Goal: Task Accomplishment & Management: Complete application form

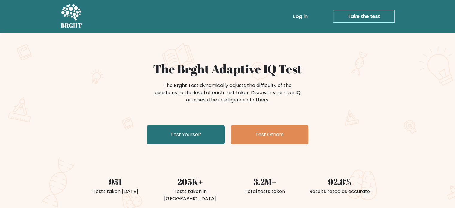
click at [411, 95] on div "The Brght Adaptive IQ Test The Brght Test dynamically adjusts the difficulty of…" at bounding box center [227, 125] width 455 height 185
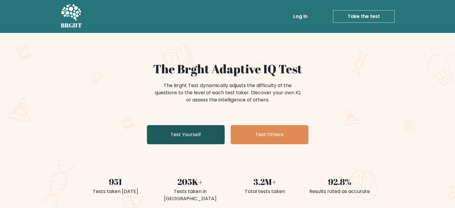
click at [197, 133] on link "Test Yourself" at bounding box center [186, 134] width 78 height 19
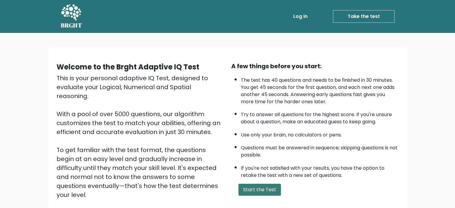
click at [264, 188] on button "Start the Test" at bounding box center [259, 190] width 42 height 12
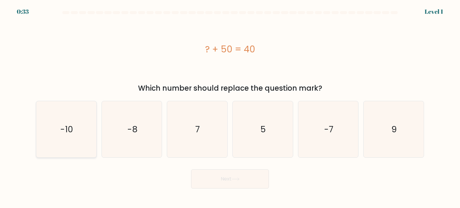
click at [75, 119] on icon "-10" at bounding box center [66, 129] width 56 height 56
click at [230, 107] on input "a. -10" at bounding box center [230, 105] width 0 height 3
radio input "true"
click at [220, 177] on button "Next" at bounding box center [230, 178] width 78 height 19
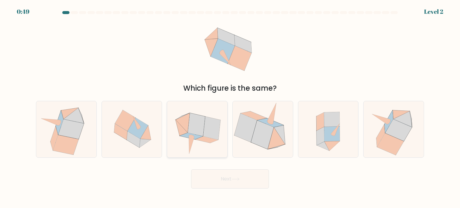
click at [195, 136] on icon at bounding box center [191, 136] width 23 height 7
click at [230, 107] on input "c." at bounding box center [230, 105] width 0 height 3
radio input "true"
click at [221, 177] on button "Next" at bounding box center [230, 178] width 78 height 19
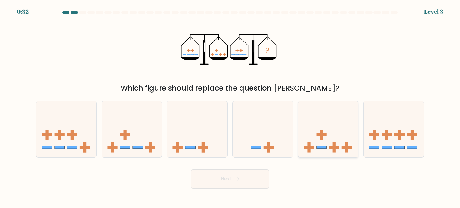
click at [332, 142] on icon at bounding box center [328, 129] width 60 height 50
click at [230, 107] on input "e." at bounding box center [230, 105] width 0 height 3
radio input "true"
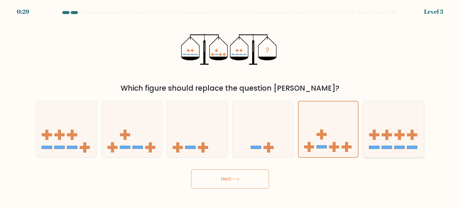
click at [388, 142] on icon at bounding box center [393, 129] width 60 height 50
click at [230, 107] on input "f." at bounding box center [230, 105] width 0 height 3
radio input "true"
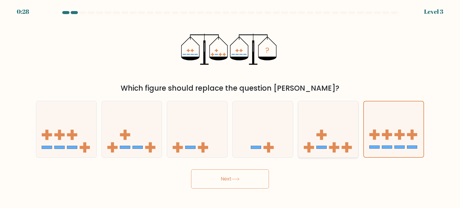
click at [304, 137] on icon at bounding box center [328, 129] width 60 height 50
click at [230, 107] on input "e." at bounding box center [230, 105] width 0 height 3
radio input "true"
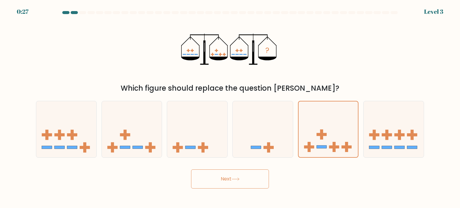
click at [219, 179] on button "Next" at bounding box center [230, 178] width 78 height 19
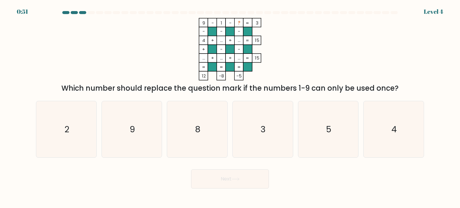
drag, startPoint x: 338, startPoint y: 115, endPoint x: 264, endPoint y: 196, distance: 109.9
click at [338, 115] on icon "5" at bounding box center [328, 129] width 56 height 56
click at [230, 107] on input "e. 5" at bounding box center [230, 105] width 0 height 3
radio input "true"
click at [233, 184] on button "Next" at bounding box center [230, 178] width 78 height 19
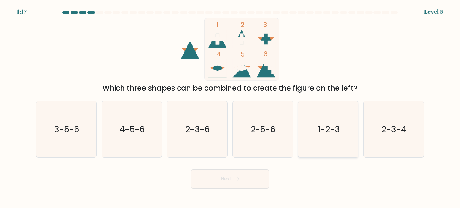
click at [334, 131] on text "1-2-3" at bounding box center [328, 129] width 22 height 12
click at [230, 107] on input "e. 1-2-3" at bounding box center [230, 105] width 0 height 3
radio input "true"
click at [221, 180] on button "Next" at bounding box center [230, 178] width 78 height 19
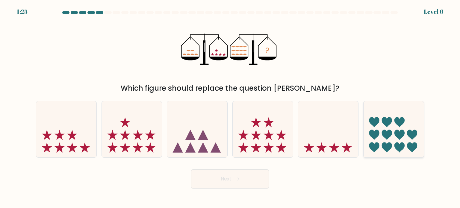
click at [385, 121] on icon at bounding box center [386, 122] width 10 height 10
click at [230, 107] on input "f." at bounding box center [230, 105] width 0 height 3
radio input "true"
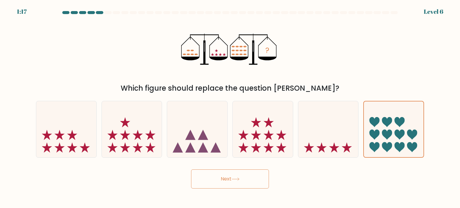
click at [250, 176] on button "Next" at bounding box center [230, 178] width 78 height 19
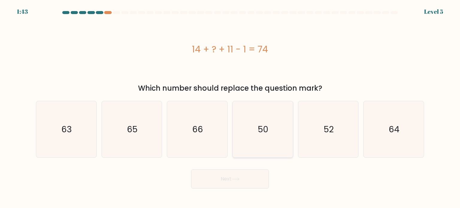
click at [277, 130] on icon "50" at bounding box center [262, 129] width 56 height 56
click at [230, 107] on input "d. 50" at bounding box center [230, 105] width 0 height 3
radio input "true"
click at [231, 179] on button "Next" at bounding box center [230, 178] width 78 height 19
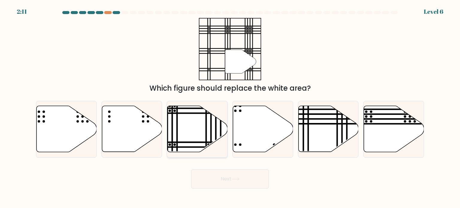
click at [198, 118] on icon at bounding box center [197, 129] width 60 height 46
click at [230, 107] on input "c." at bounding box center [230, 105] width 0 height 3
radio input "true"
click at [220, 179] on button "Next" at bounding box center [230, 178] width 78 height 19
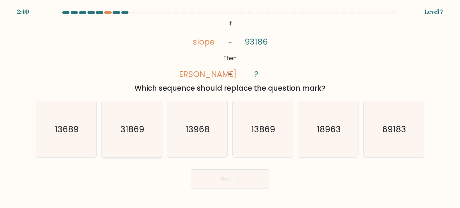
click at [126, 132] on text "31869" at bounding box center [132, 129] width 24 height 12
click at [230, 107] on input "b. 31869" at bounding box center [230, 105] width 0 height 3
radio input "true"
click at [231, 179] on button "Next" at bounding box center [230, 178] width 78 height 19
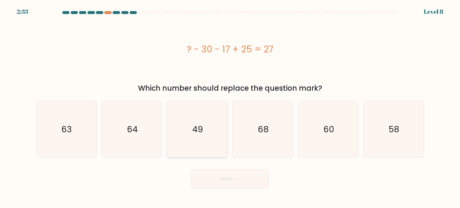
click at [203, 141] on icon "49" at bounding box center [197, 129] width 56 height 56
click at [230, 107] on input "c. 49" at bounding box center [230, 105] width 0 height 3
radio input "true"
click at [219, 174] on button "Next" at bounding box center [230, 178] width 78 height 19
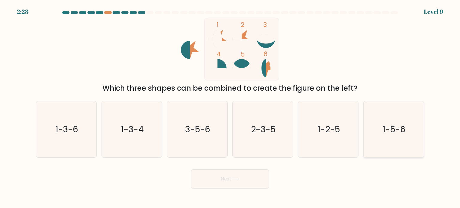
click at [391, 122] on icon "1-5-6" at bounding box center [393, 129] width 56 height 56
click at [230, 107] on input "f. 1-5-6" at bounding box center [230, 105] width 0 height 3
radio input "true"
click at [230, 188] on button "Next" at bounding box center [230, 178] width 78 height 19
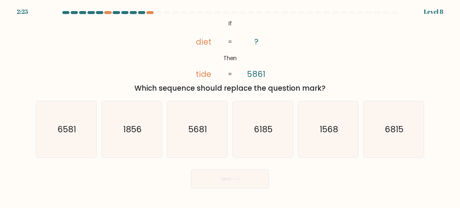
click at [235, 183] on button "Next" at bounding box center [230, 178] width 78 height 19
click at [351, 57] on div "@import url('https://fonts.googleapis.com/css?family=Abril+Fatface:400,100,100i…" at bounding box center [229, 56] width 395 height 76
click at [396, 122] on icon "6815" at bounding box center [393, 129] width 56 height 56
click at [230, 107] on input "f. 6815" at bounding box center [230, 105] width 0 height 3
radio input "true"
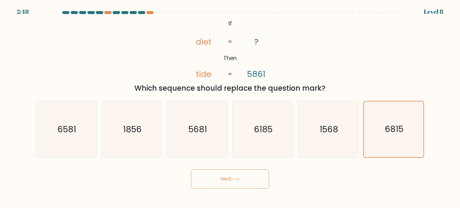
click at [247, 185] on button "Next" at bounding box center [230, 178] width 78 height 19
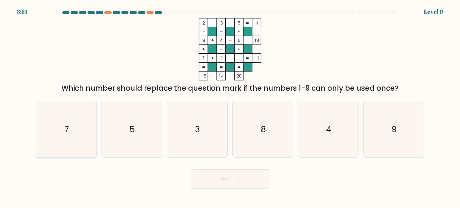
click at [76, 139] on icon "7" at bounding box center [66, 129] width 56 height 56
click at [230, 107] on input "a. 7" at bounding box center [230, 105] width 0 height 3
radio input "true"
click at [228, 182] on button "Next" at bounding box center [230, 178] width 78 height 19
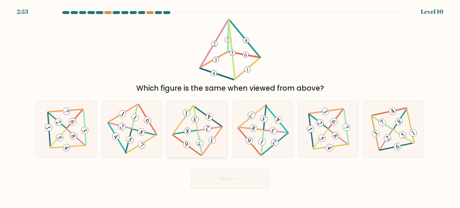
click at [196, 139] on icon at bounding box center [197, 129] width 46 height 45
click at [230, 107] on input "c." at bounding box center [230, 105] width 0 height 3
radio input "true"
click at [237, 181] on button "Next" at bounding box center [230, 178] width 78 height 19
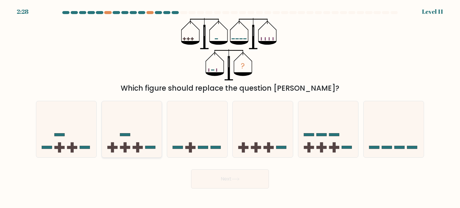
click at [123, 123] on icon at bounding box center [132, 129] width 60 height 50
click at [230, 107] on input "b." at bounding box center [230, 105] width 0 height 3
radio input "true"
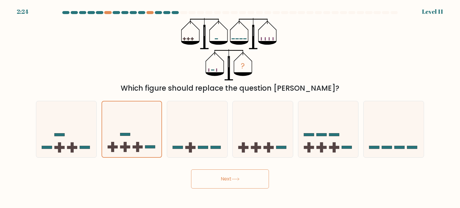
click at [236, 183] on button "Next" at bounding box center [230, 178] width 78 height 19
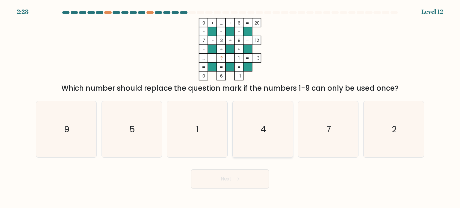
click at [255, 115] on icon "4" at bounding box center [262, 129] width 56 height 56
click at [230, 107] on input "d. 4" at bounding box center [230, 105] width 0 height 3
radio input "true"
click at [238, 182] on button "Next" at bounding box center [230, 178] width 78 height 19
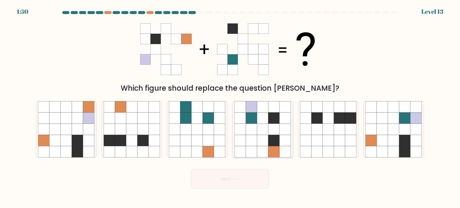
click at [264, 137] on icon at bounding box center [262, 140] width 11 height 11
click at [230, 107] on input "d." at bounding box center [230, 105] width 0 height 3
radio input "true"
click at [223, 172] on button "Next" at bounding box center [230, 178] width 78 height 19
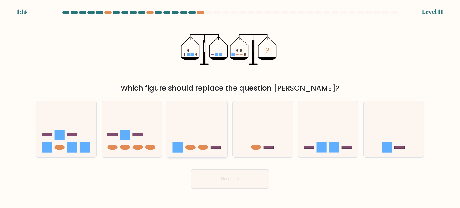
click at [198, 144] on icon at bounding box center [197, 129] width 60 height 50
click at [230, 107] on input "c." at bounding box center [230, 105] width 0 height 3
radio input "true"
click at [238, 177] on icon at bounding box center [235, 178] width 8 height 3
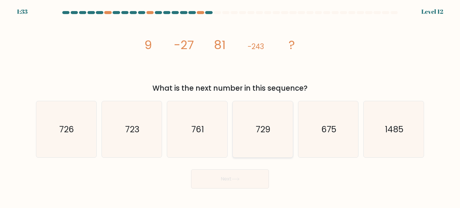
click at [265, 115] on icon "729" at bounding box center [262, 129] width 56 height 56
click at [230, 107] on input "d. 729" at bounding box center [230, 105] width 0 height 3
radio input "true"
click at [213, 177] on button "Next" at bounding box center [230, 178] width 78 height 19
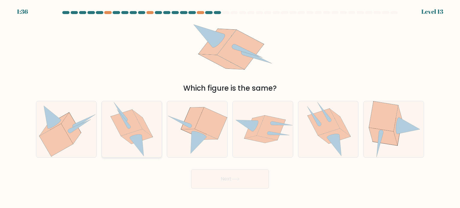
click at [133, 123] on icon at bounding box center [126, 122] width 31 height 26
click at [230, 107] on input "b." at bounding box center [230, 105] width 0 height 3
radio input "true"
click at [252, 186] on button "Next" at bounding box center [230, 178] width 78 height 19
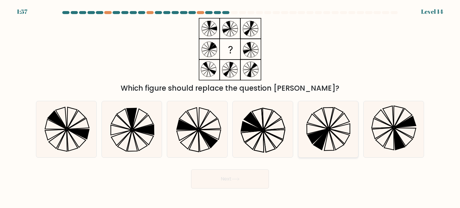
click at [346, 138] on icon at bounding box center [328, 129] width 56 height 56
click at [230, 107] on input "e." at bounding box center [230, 105] width 0 height 3
radio input "true"
click at [224, 178] on button "Next" at bounding box center [230, 178] width 78 height 19
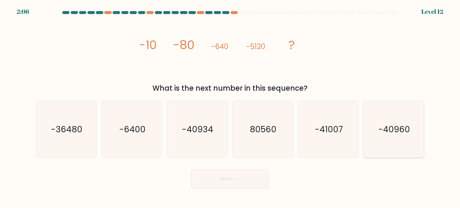
click at [381, 130] on text "-40960" at bounding box center [394, 129] width 32 height 12
click at [230, 107] on input "f. -40960" at bounding box center [230, 105] width 0 height 3
radio input "true"
click at [235, 177] on button "Next" at bounding box center [230, 178] width 78 height 19
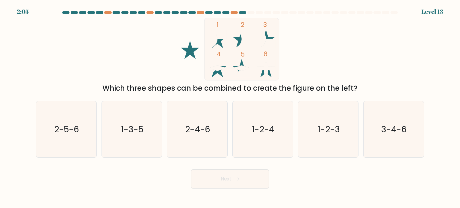
drag, startPoint x: 323, startPoint y: 129, endPoint x: 255, endPoint y: 193, distance: 93.1
click at [323, 130] on text "1-2-3" at bounding box center [328, 129] width 22 height 12
click at [230, 107] on input "e. 1-2-3" at bounding box center [230, 105] width 0 height 3
radio input "true"
click at [228, 185] on button "Next" at bounding box center [230, 178] width 78 height 19
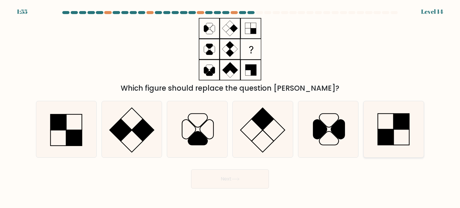
drag, startPoint x: 375, startPoint y: 135, endPoint x: 379, endPoint y: 134, distance: 4.3
click at [376, 135] on icon at bounding box center [393, 129] width 56 height 56
click at [230, 107] on input "f." at bounding box center [230, 105] width 0 height 3
radio input "true"
click at [236, 184] on button "Next" at bounding box center [230, 178] width 78 height 19
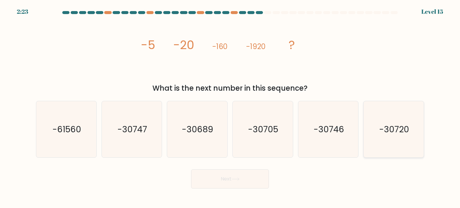
click at [397, 132] on text "-30720" at bounding box center [394, 129] width 30 height 12
click at [230, 107] on input "f. -30720" at bounding box center [230, 105] width 0 height 3
radio input "true"
click at [233, 181] on button "Next" at bounding box center [230, 178] width 78 height 19
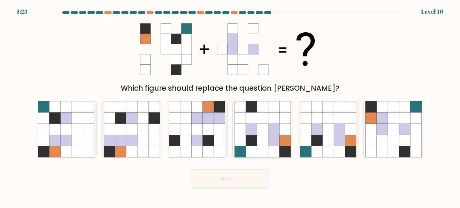
click at [277, 145] on icon at bounding box center [273, 140] width 11 height 11
click at [230, 107] on input "d." at bounding box center [230, 105] width 0 height 3
radio input "true"
click at [246, 175] on button "Next" at bounding box center [230, 178] width 78 height 19
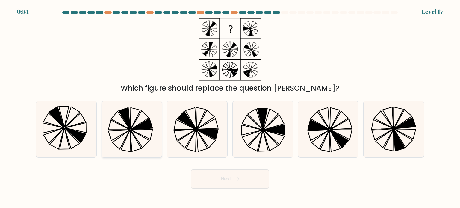
click at [118, 121] on icon at bounding box center [132, 129] width 56 height 56
click at [230, 107] on input "b." at bounding box center [230, 105] width 0 height 3
radio input "true"
click at [188, 124] on icon at bounding box center [186, 120] width 19 height 18
click at [230, 107] on input "c." at bounding box center [230, 105] width 0 height 3
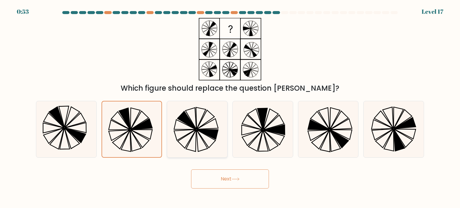
radio input "true"
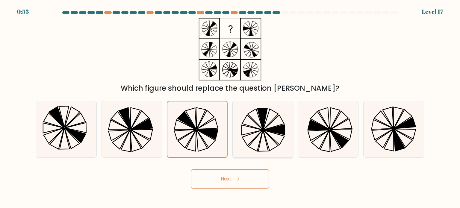
click at [284, 124] on icon at bounding box center [274, 129] width 21 height 10
click at [230, 107] on input "d." at bounding box center [230, 105] width 0 height 3
radio input "true"
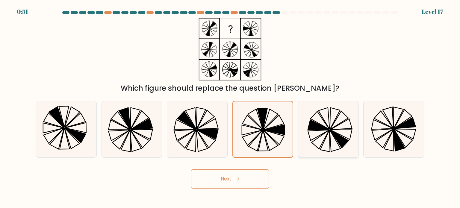
click at [317, 136] on icon at bounding box center [328, 129] width 56 height 56
click at [230, 107] on input "e." at bounding box center [230, 105] width 0 height 3
radio input "true"
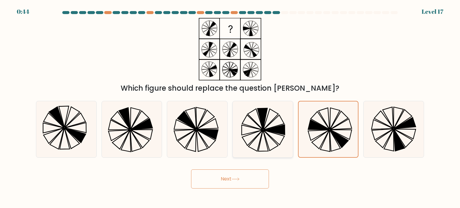
click at [260, 133] on icon at bounding box center [262, 129] width 56 height 56
click at [230, 107] on input "d." at bounding box center [230, 105] width 0 height 3
radio input "true"
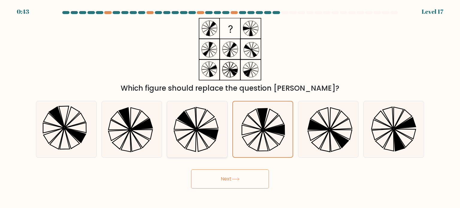
drag, startPoint x: 148, startPoint y: 126, endPoint x: 179, endPoint y: 127, distance: 30.5
click at [150, 126] on icon at bounding box center [142, 123] width 22 height 11
click at [230, 107] on input "b." at bounding box center [230, 105] width 0 height 3
radio input "true"
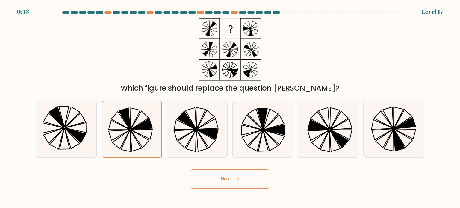
drag, startPoint x: 179, startPoint y: 127, endPoint x: 209, endPoint y: 161, distance: 45.8
click at [179, 127] on icon at bounding box center [197, 129] width 56 height 56
click at [230, 107] on input "c." at bounding box center [230, 105] width 0 height 3
radio input "true"
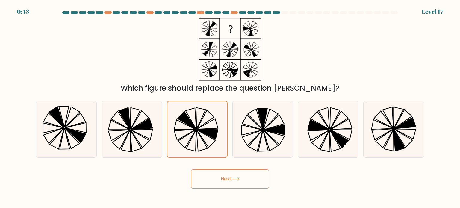
click at [215, 168] on div "Next" at bounding box center [229, 177] width 395 height 24
click at [229, 175] on button "Next" at bounding box center [230, 178] width 78 height 19
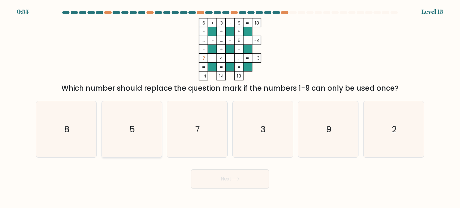
click at [148, 135] on icon "5" at bounding box center [132, 129] width 56 height 56
click at [230, 107] on input "b. 5" at bounding box center [230, 105] width 0 height 3
radio input "true"
click at [244, 171] on div "Next" at bounding box center [229, 177] width 395 height 24
click at [243, 173] on button "Next" at bounding box center [230, 178] width 78 height 19
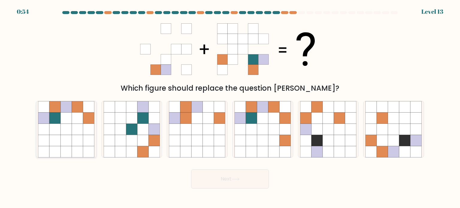
click at [68, 127] on icon at bounding box center [66, 129] width 11 height 11
click at [230, 107] on input "a." at bounding box center [230, 105] width 0 height 3
radio input "true"
click at [68, 127] on icon at bounding box center [66, 129] width 11 height 11
click at [230, 107] on input "a." at bounding box center [230, 105] width 0 height 3
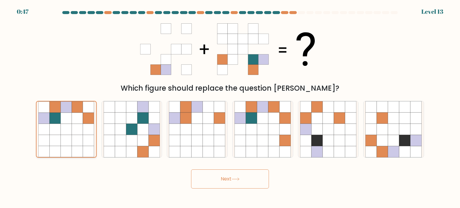
click at [72, 127] on icon at bounding box center [77, 129] width 11 height 11
click at [230, 107] on input "a." at bounding box center [230, 105] width 0 height 3
click at [208, 174] on button "Next" at bounding box center [230, 178] width 78 height 19
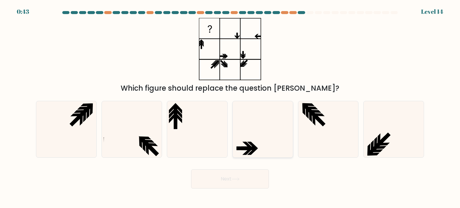
click at [283, 130] on icon at bounding box center [262, 129] width 56 height 56
click at [230, 107] on input "d." at bounding box center [230, 105] width 0 height 3
radio input "true"
click at [213, 172] on button "Next" at bounding box center [230, 178] width 78 height 19
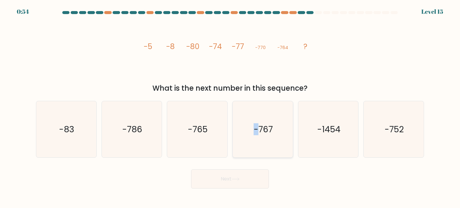
drag, startPoint x: 255, startPoint y: 118, endPoint x: 254, endPoint y: 150, distance: 32.4
click at [256, 118] on icon "-767" at bounding box center [262, 129] width 56 height 56
click at [268, 141] on icon "-767" at bounding box center [262, 129] width 56 height 56
click at [230, 107] on input "d. -767" at bounding box center [230, 105] width 0 height 3
radio input "true"
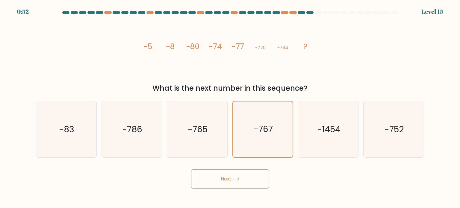
click at [239, 178] on icon at bounding box center [235, 178] width 8 height 3
click at [260, 120] on icon "-767" at bounding box center [263, 129] width 56 height 56
click at [230, 107] on input "d. -767" at bounding box center [230, 105] width 0 height 3
click at [232, 177] on button "Next" at bounding box center [230, 178] width 78 height 19
click at [229, 181] on button "Next" at bounding box center [230, 178] width 78 height 19
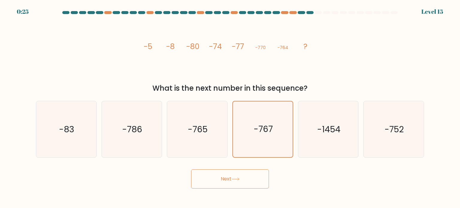
click at [221, 170] on button "Next" at bounding box center [230, 178] width 78 height 19
click at [230, 178] on button "Next" at bounding box center [230, 178] width 78 height 19
click at [228, 175] on button "Next" at bounding box center [230, 178] width 78 height 19
click at [249, 128] on icon "-767" at bounding box center [263, 129] width 56 height 56
click at [230, 107] on input "d. -767" at bounding box center [230, 105] width 0 height 3
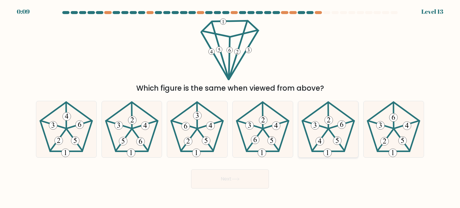
click at [335, 133] on icon at bounding box center [328, 129] width 56 height 56
click at [230, 107] on input "e." at bounding box center [230, 105] width 0 height 3
radio input "true"
click at [206, 179] on button "Next" at bounding box center [230, 178] width 78 height 19
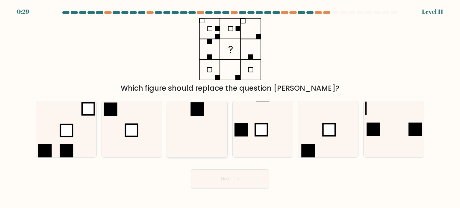
drag, startPoint x: 197, startPoint y: 110, endPoint x: 194, endPoint y: 129, distance: 19.1
click at [197, 112] on rect at bounding box center [197, 108] width 13 height 13
click at [230, 107] on input "c." at bounding box center [230, 105] width 0 height 3
radio input "true"
click at [214, 181] on button "Next" at bounding box center [230, 178] width 78 height 19
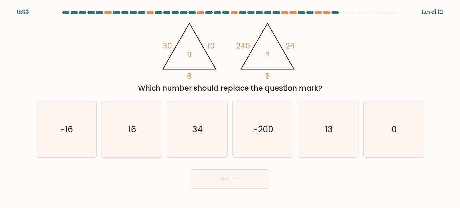
click at [136, 136] on icon "16" at bounding box center [132, 129] width 56 height 56
click at [230, 107] on input "b. 16" at bounding box center [230, 105] width 0 height 3
radio input "true"
click at [220, 175] on button "Next" at bounding box center [230, 178] width 78 height 19
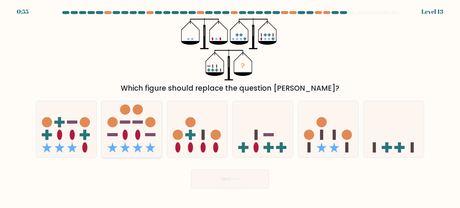
click at [131, 130] on icon at bounding box center [132, 129] width 60 height 50
click at [230, 107] on input "b." at bounding box center [230, 105] width 0 height 3
radio input "true"
click at [212, 170] on button "Next" at bounding box center [230, 178] width 78 height 19
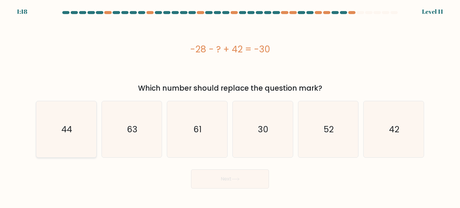
click at [67, 129] on text "44" at bounding box center [66, 129] width 11 height 12
click at [230, 107] on input "a. 44" at bounding box center [230, 105] width 0 height 3
radio input "true"
click at [212, 180] on button "Next" at bounding box center [230, 178] width 78 height 19
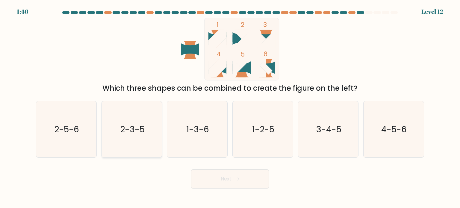
click at [127, 136] on icon "2-3-5" at bounding box center [132, 129] width 56 height 56
click at [230, 107] on input "b. 2-3-5" at bounding box center [230, 105] width 0 height 3
radio input "true"
click at [242, 177] on button "Next" at bounding box center [230, 178] width 78 height 19
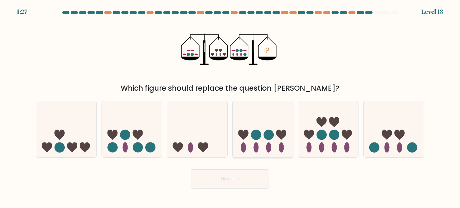
click at [278, 137] on icon at bounding box center [281, 135] width 10 height 10
click at [230, 107] on input "d." at bounding box center [230, 105] width 0 height 3
radio input "true"
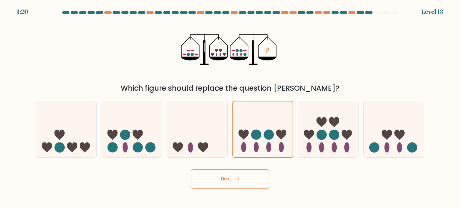
click at [217, 184] on button "Next" at bounding box center [230, 178] width 78 height 19
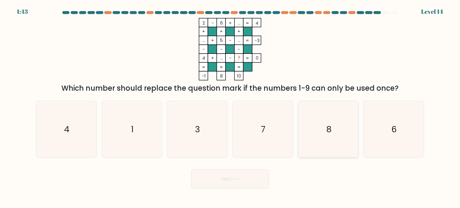
click at [333, 139] on icon "8" at bounding box center [328, 129] width 56 height 56
click at [230, 107] on input "e. 8" at bounding box center [230, 105] width 0 height 3
radio input "true"
click at [252, 179] on button "Next" at bounding box center [230, 178] width 78 height 19
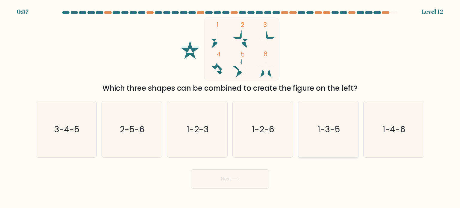
click at [334, 131] on text "1-3-5" at bounding box center [328, 129] width 22 height 12
click at [230, 107] on input "e. 1-3-5" at bounding box center [230, 105] width 0 height 3
radio input "true"
drag, startPoint x: 236, startPoint y: 181, endPoint x: 232, endPoint y: 193, distance: 12.0
click at [235, 186] on button "Next" at bounding box center [230, 178] width 78 height 19
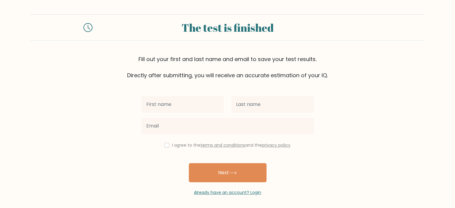
click at [172, 105] on input "text" at bounding box center [183, 104] width 83 height 17
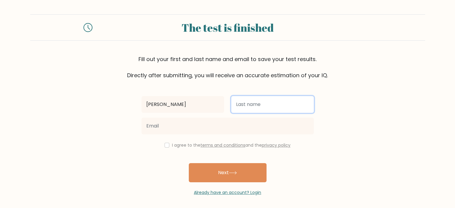
click at [244, 107] on input "text" at bounding box center [272, 104] width 83 height 17
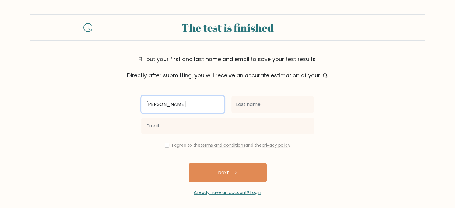
drag, startPoint x: 174, startPoint y: 101, endPoint x: 155, endPoint y: 105, distance: 19.5
click at [155, 105] on input "Katherine" at bounding box center [183, 104] width 83 height 17
type input "Kat"
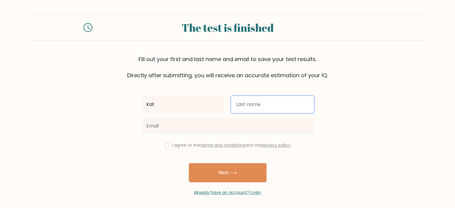
click at [249, 104] on input "text" at bounding box center [272, 104] width 83 height 17
type input "Robles"
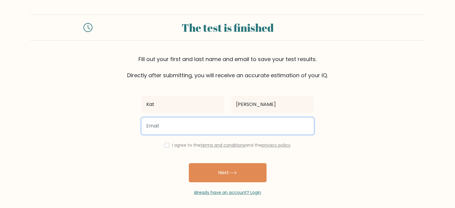
click at [161, 125] on input "email" at bounding box center [228, 126] width 172 height 17
type input "katharos227@gmail.com"
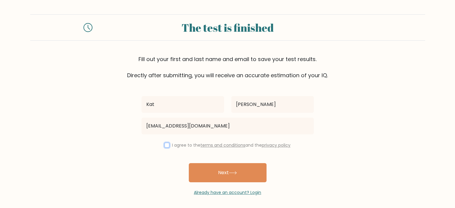
click at [166, 144] on input "checkbox" at bounding box center [167, 145] width 5 height 5
checkbox input "true"
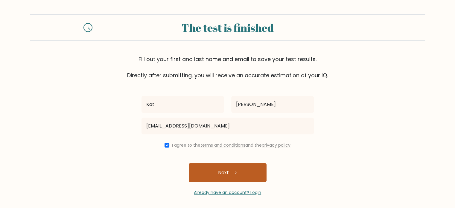
click at [232, 172] on icon at bounding box center [233, 172] width 8 height 3
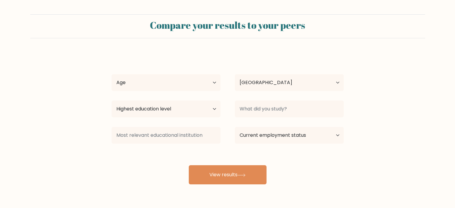
select select "PH"
click at [144, 81] on select "Age Under [DEMOGRAPHIC_DATA] [DEMOGRAPHIC_DATA] [DEMOGRAPHIC_DATA] [DEMOGRAPHIC…" at bounding box center [166, 82] width 109 height 17
select select "25_34"
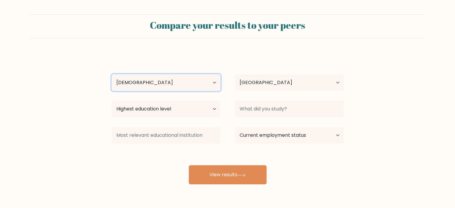
click at [112, 74] on select "Age Under [DEMOGRAPHIC_DATA] [DEMOGRAPHIC_DATA] [DEMOGRAPHIC_DATA] [DEMOGRAPHIC…" at bounding box center [166, 82] width 109 height 17
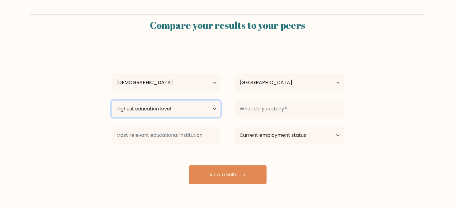
click at [146, 108] on select "Highest education level No schooling Primary Lower Secondary Upper Secondary Oc…" at bounding box center [166, 109] width 109 height 17
select select "bachelors_degree"
click at [112, 101] on select "Highest education level No schooling Primary Lower Secondary Upper Secondary Oc…" at bounding box center [166, 109] width 109 height 17
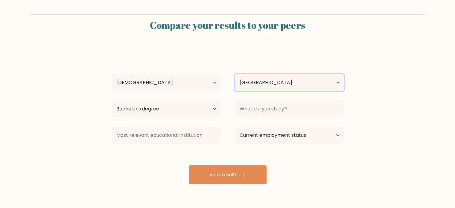
click at [282, 87] on select "Country Afghanistan Albania Algeria American Samoa Andorra Angola Anguilla Anta…" at bounding box center [289, 82] width 109 height 17
click at [268, 52] on form "Compare your results to your peers Kat Robles Age Under 18 years old 18-24 year…" at bounding box center [227, 99] width 455 height 170
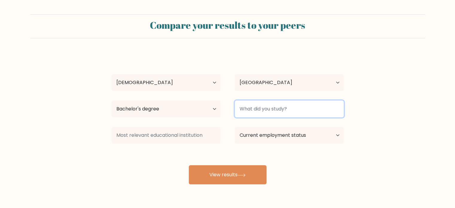
click at [264, 107] on input at bounding box center [289, 109] width 109 height 17
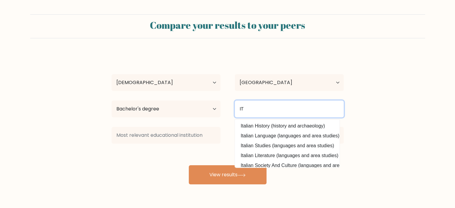
type input "IT"
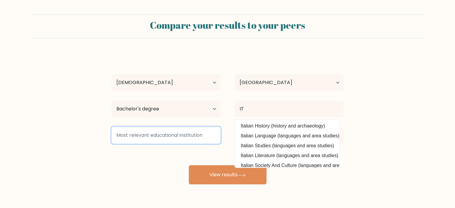
click at [192, 134] on input at bounding box center [166, 135] width 109 height 17
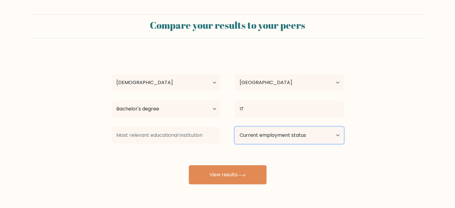
click at [280, 135] on select "Current employment status Employed Student Retired Other / prefer not to answer" at bounding box center [289, 135] width 109 height 17
click at [406, 155] on form "Compare your results to your peers Kat Robles Age Under 18 years old 18-24 year…" at bounding box center [227, 99] width 455 height 170
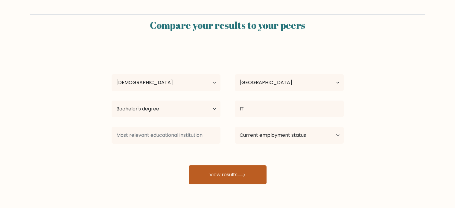
click at [239, 176] on icon at bounding box center [242, 175] width 8 height 3
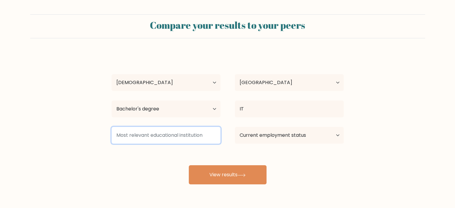
click at [147, 137] on input at bounding box center [166, 135] width 109 height 17
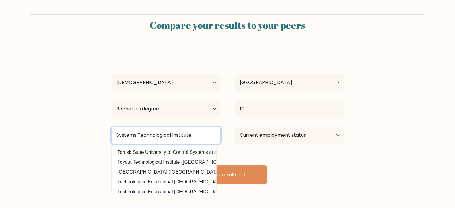
type input "Systems Technological Institute"
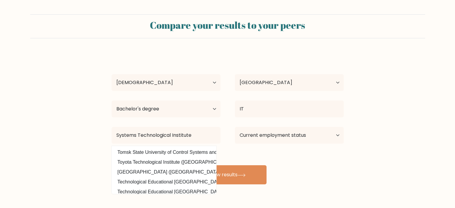
click at [95, 126] on form "Compare your results to your peers Kat Robles Age Under 18 years old 18-24 year…" at bounding box center [227, 99] width 455 height 170
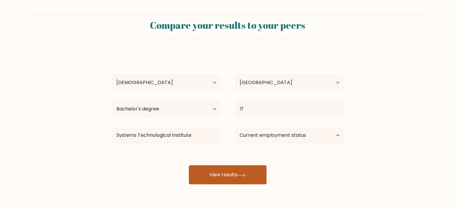
click at [233, 176] on button "View results" at bounding box center [228, 174] width 78 height 19
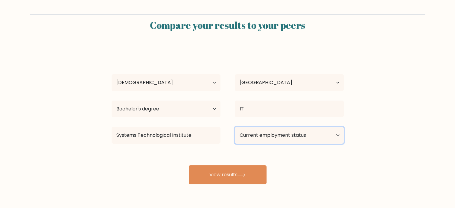
click at [272, 141] on select "Current employment status Employed Student Retired Other / prefer not to answer" at bounding box center [289, 135] width 109 height 17
select select "other"
click at [235, 127] on select "Current employment status Employed Student Retired Other / prefer not to answer" at bounding box center [289, 135] width 109 height 17
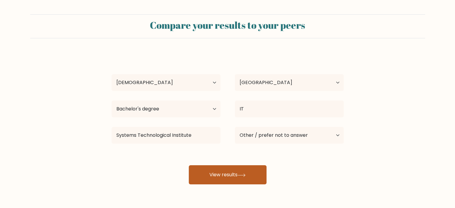
click at [249, 174] on button "View results" at bounding box center [228, 174] width 78 height 19
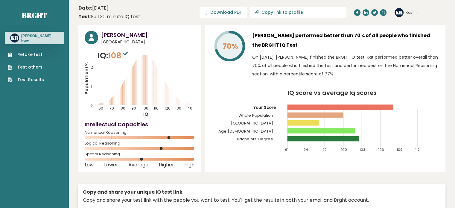
click at [163, 37] on h3 "[PERSON_NAME]" at bounding box center [147, 35] width 93 height 8
